Goal: Task Accomplishment & Management: Manage account settings

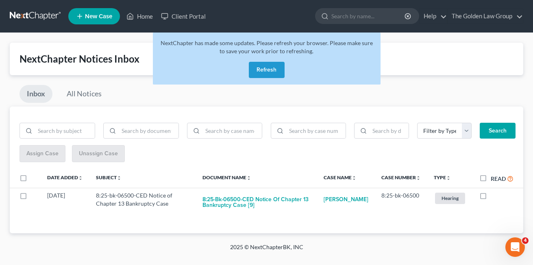
click at [266, 72] on button "Refresh" at bounding box center [267, 70] width 36 height 16
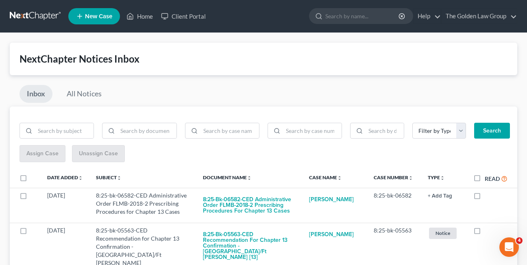
click at [211, 94] on div "Inbox All Notices" at bounding box center [263, 96] width 507 height 22
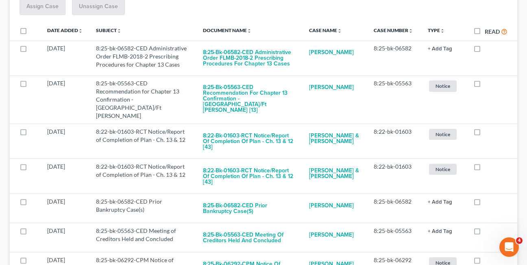
scroll to position [152, 0]
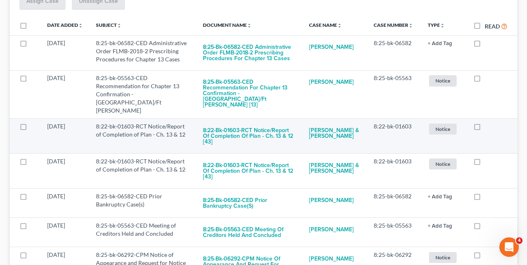
click at [485, 128] on label at bounding box center [485, 128] width 0 height 0
click at [488, 122] on input "checkbox" at bounding box center [490, 124] width 5 height 5
checkbox input "true"
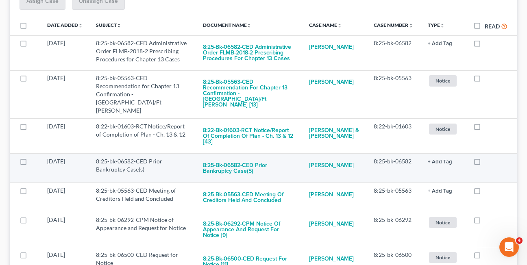
click at [485, 163] on label at bounding box center [485, 163] width 0 height 0
click at [488, 157] on input "checkbox" at bounding box center [490, 159] width 5 height 5
checkbox input "true"
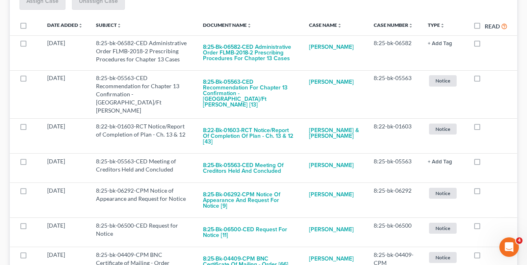
click at [485, 163] on label at bounding box center [485, 163] width 0 height 0
click at [488, 157] on input "checkbox" at bounding box center [490, 159] width 5 height 5
checkbox input "true"
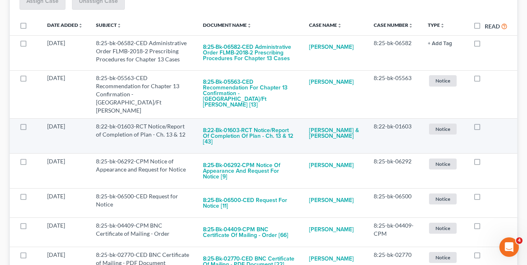
click at [485, 128] on label at bounding box center [485, 128] width 0 height 0
click at [488, 122] on input "checkbox" at bounding box center [490, 124] width 5 height 5
checkbox input "true"
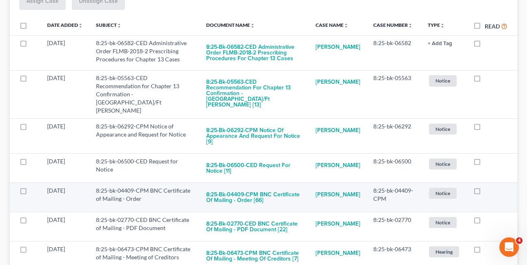
click at [485, 193] on label at bounding box center [485, 193] width 0 height 0
click at [488, 187] on input "checkbox" at bounding box center [490, 189] width 5 height 5
checkbox input "true"
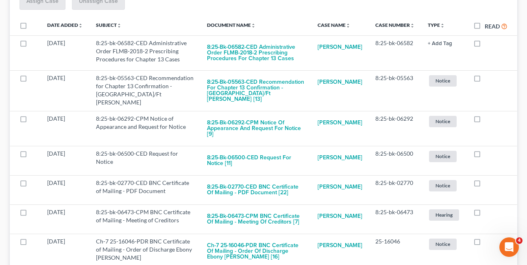
click at [485, 185] on label at bounding box center [485, 185] width 0 height 0
click at [488, 179] on input "checkbox" at bounding box center [490, 181] width 5 height 5
checkbox input "true"
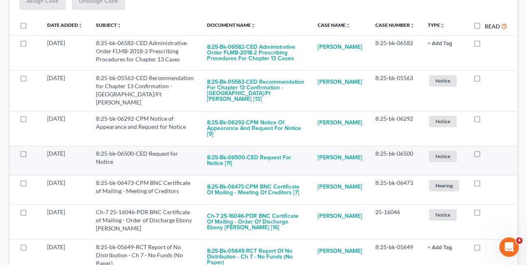
click at [485, 156] on label at bounding box center [485, 156] width 0 height 0
click at [488, 150] on input "checkbox" at bounding box center [490, 152] width 5 height 5
checkbox input "true"
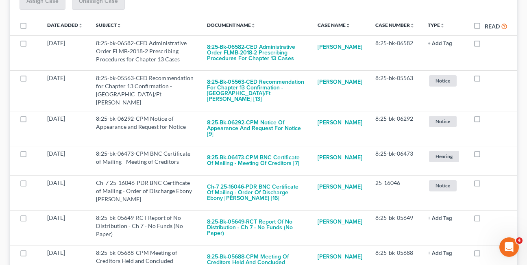
click at [485, 156] on label at bounding box center [485, 156] width 0 height 0
click at [488, 150] on input "checkbox" at bounding box center [490, 152] width 5 height 5
checkbox input "true"
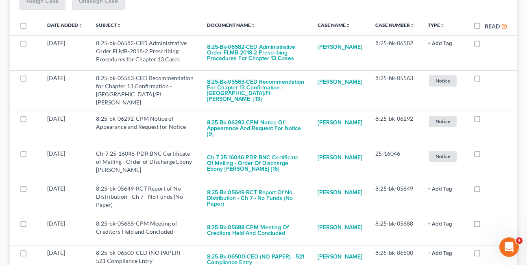
click at [485, 156] on label at bounding box center [485, 156] width 0 height 0
click at [488, 150] on input "checkbox" at bounding box center [490, 152] width 5 height 5
checkbox input "true"
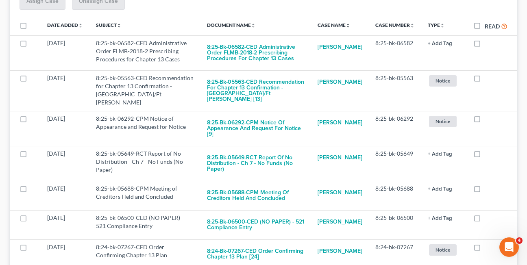
click at [485, 156] on label at bounding box center [485, 156] width 0 height 0
click at [488, 150] on input "checkbox" at bounding box center [490, 152] width 5 height 5
checkbox input "true"
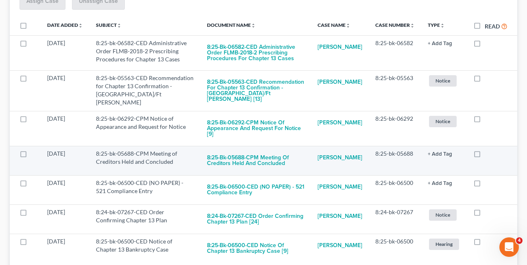
click at [485, 156] on label at bounding box center [485, 156] width 0 height 0
click at [488, 150] on input "checkbox" at bounding box center [490, 152] width 5 height 5
checkbox input "true"
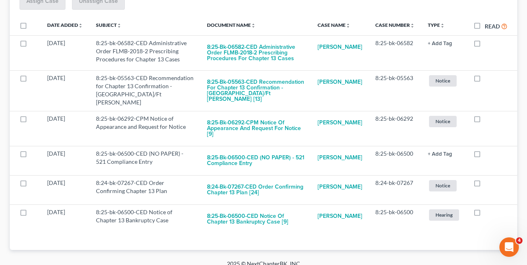
click at [485, 156] on label at bounding box center [485, 156] width 0 height 0
click at [488, 150] on input "checkbox" at bounding box center [490, 152] width 5 height 5
checkbox input "true"
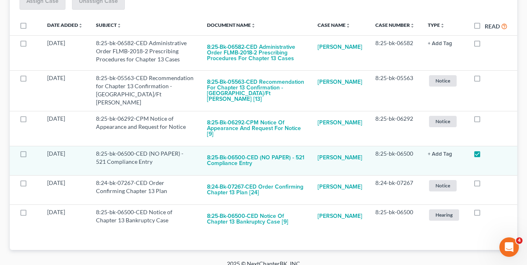
scroll to position [127, 0]
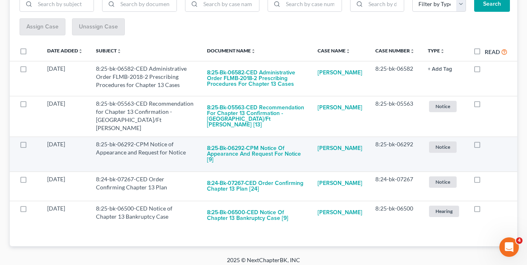
click at [485, 146] on label at bounding box center [485, 146] width 0 height 0
click at [488, 140] on input "checkbox" at bounding box center [490, 142] width 5 height 5
checkbox input "true"
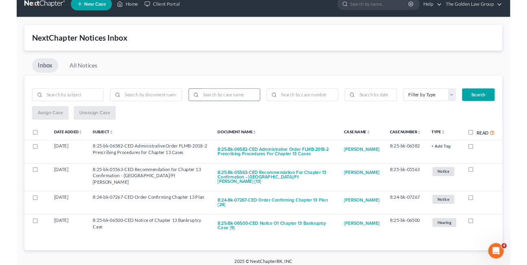
scroll to position [11, 0]
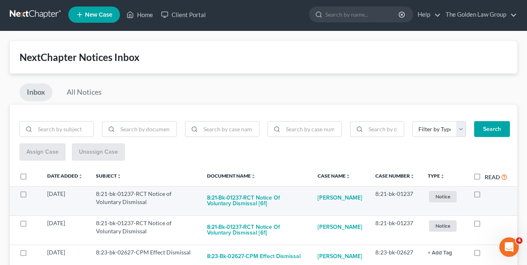
click at [485, 196] on label at bounding box center [485, 196] width 0 height 0
click at [488, 194] on input "checkbox" at bounding box center [490, 192] width 5 height 5
checkbox input "true"
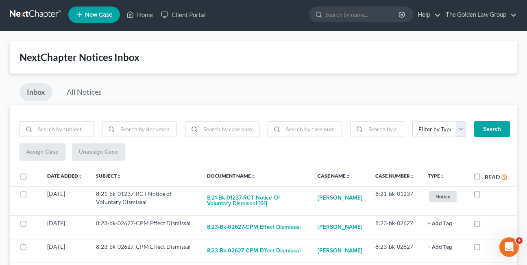
click at [485, 196] on label at bounding box center [485, 196] width 0 height 0
click at [488, 194] on input "checkbox" at bounding box center [490, 192] width 5 height 5
checkbox input "true"
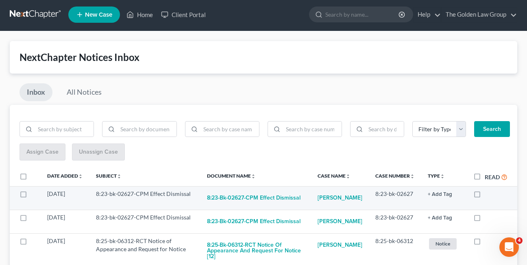
click at [485, 196] on label at bounding box center [485, 196] width 0 height 0
click at [488, 194] on input "checkbox" at bounding box center [490, 192] width 5 height 5
checkbox input "true"
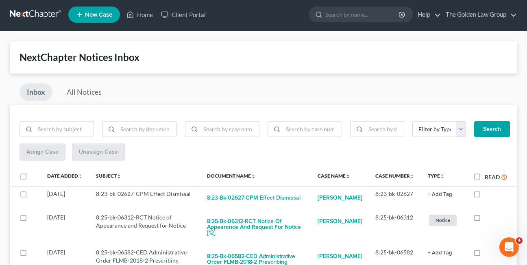
click at [485, 196] on label at bounding box center [485, 196] width 0 height 0
click at [488, 194] on input "checkbox" at bounding box center [490, 192] width 5 height 5
checkbox input "true"
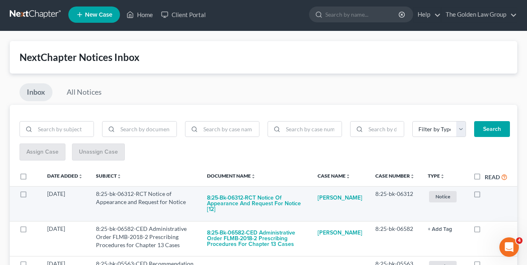
click at [485, 196] on label at bounding box center [485, 196] width 0 height 0
click at [488, 195] on input "checkbox" at bounding box center [490, 192] width 5 height 5
checkbox input "true"
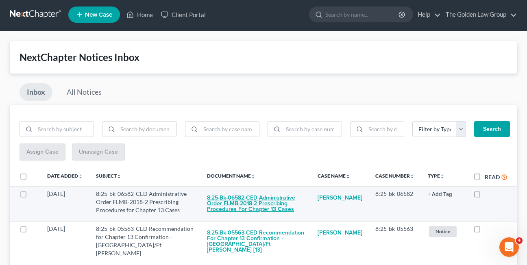
click at [237, 208] on button "8:25-bk-06582-CED Administrative Order FLMB-2018-2 Prescribing Procedures for C…" at bounding box center [256, 204] width 98 height 28
checkbox input "true"
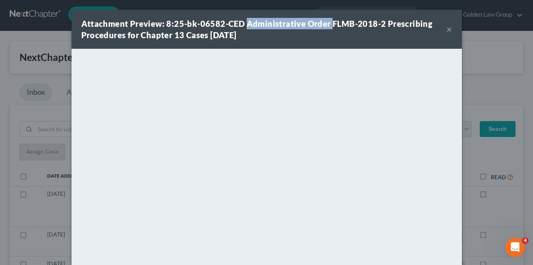
drag, startPoint x: 242, startPoint y: 22, endPoint x: 328, endPoint y: 26, distance: 86.3
click at [328, 26] on strong "Attachment Preview: 8:25-bk-06582-CED Administrative Order FLMB-2018-2 Prescrib…" at bounding box center [256, 29] width 351 height 21
copy strong "Administrative Order"
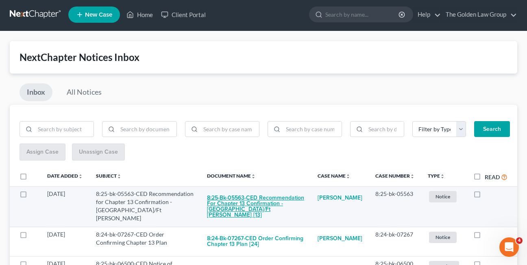
click at [265, 205] on button "8:25-bk-05563-CED Recommendation for Chapter 13 Confirmation - Tampa/Ft Myers […" at bounding box center [256, 206] width 98 height 33
checkbox input "true"
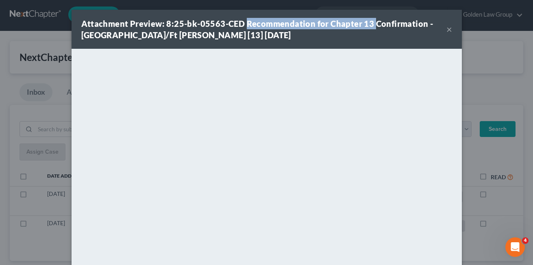
drag, startPoint x: 243, startPoint y: 24, endPoint x: 368, endPoint y: 25, distance: 125.2
click at [368, 25] on strong "Attachment Preview: 8:25-bk-05563-CED Recommendation for Chapter 13 Confirmatio…" at bounding box center [257, 29] width 352 height 21
copy strong "Recommendation for Chapter 13"
click at [448, 30] on button "×" at bounding box center [449, 29] width 6 height 10
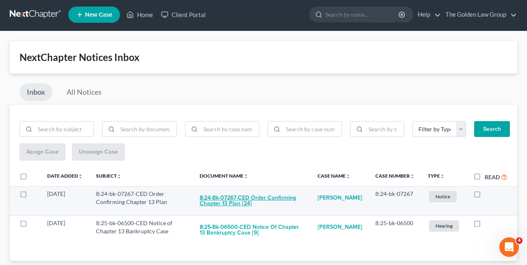
click at [235, 207] on button "8:24-bk-07267-CED Order Confirming Chapter 13 Plan [24]" at bounding box center [252, 201] width 105 height 22
checkbox input "true"
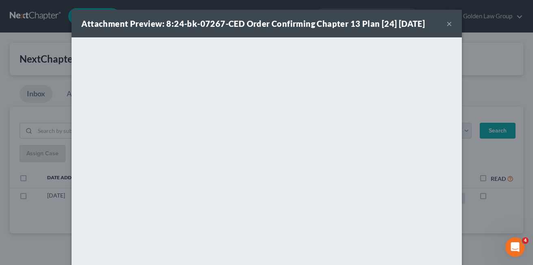
click at [448, 23] on button "×" at bounding box center [449, 24] width 6 height 10
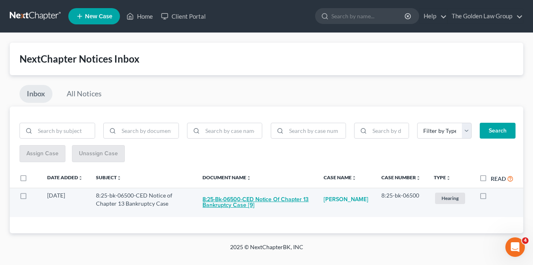
click at [222, 207] on button "8:25-bk-06500-CED Notice of Chapter 13 Bankruptcy Case [9]" at bounding box center [256, 202] width 108 height 22
checkbox input "true"
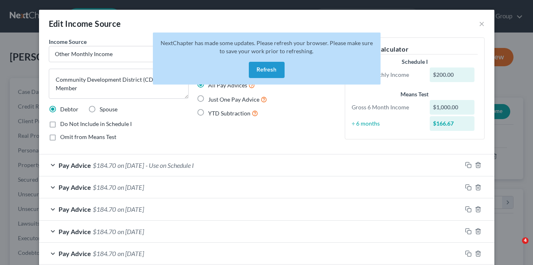
select select "13"
select select "0"
click at [263, 75] on button "Refresh" at bounding box center [267, 70] width 36 height 16
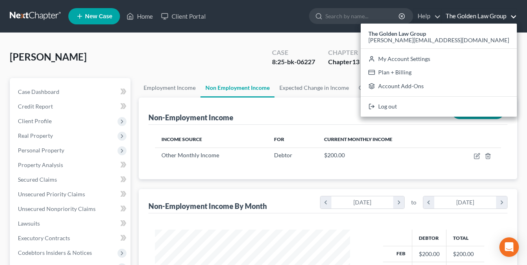
scroll to position [146, 211]
click at [144, 15] on link "Home" at bounding box center [139, 16] width 35 height 15
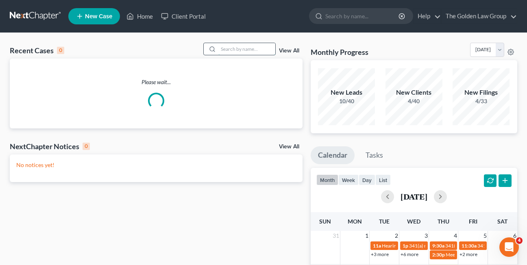
click at [235, 50] on input "search" at bounding box center [246, 49] width 57 height 12
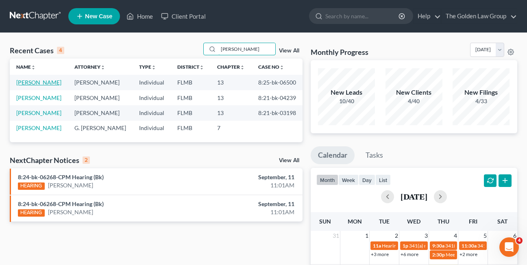
type input "lester"
click at [28, 81] on link "Davis, Lester" at bounding box center [38, 82] width 45 height 7
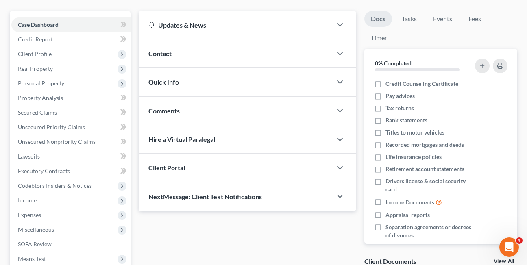
scroll to position [68, 0]
click at [34, 201] on span "Income" at bounding box center [27, 199] width 19 height 7
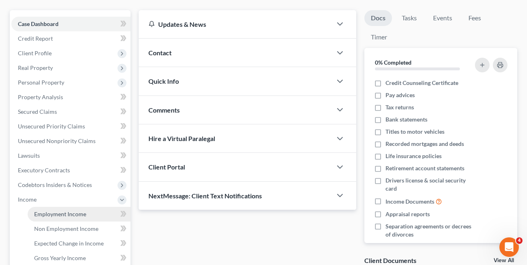
click at [70, 215] on span "Employment Income" at bounding box center [60, 214] width 52 height 7
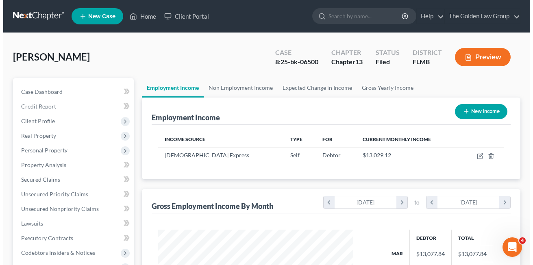
scroll to position [146, 211]
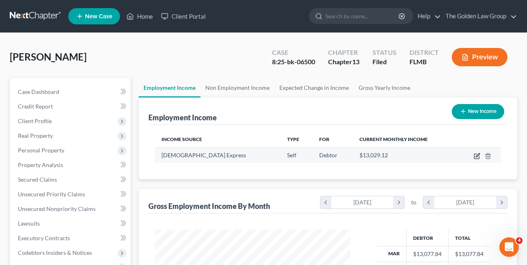
click at [476, 156] on icon "button" at bounding box center [477, 156] width 7 height 7
select select "1"
select select "9"
select select "0"
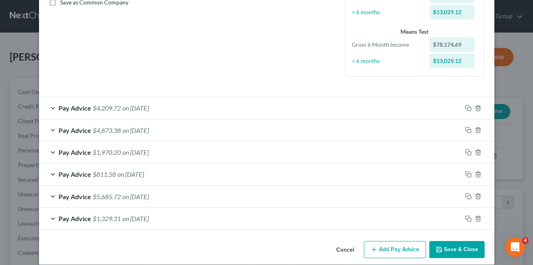
scroll to position [202, 0]
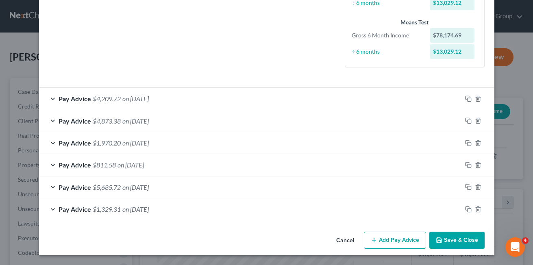
click at [50, 164] on div "Pay Advice $811.58 on 05/30/2025" at bounding box center [250, 165] width 423 height 22
